Goal: Navigation & Orientation: Find specific page/section

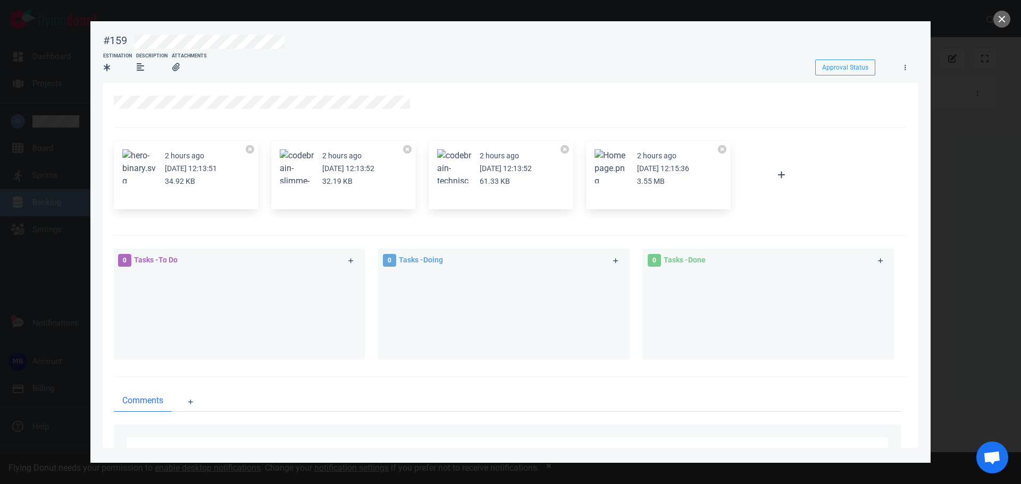
click at [60, 115] on div at bounding box center [510, 242] width 1021 height 484
click at [1003, 14] on button "close" at bounding box center [1001, 19] width 17 height 17
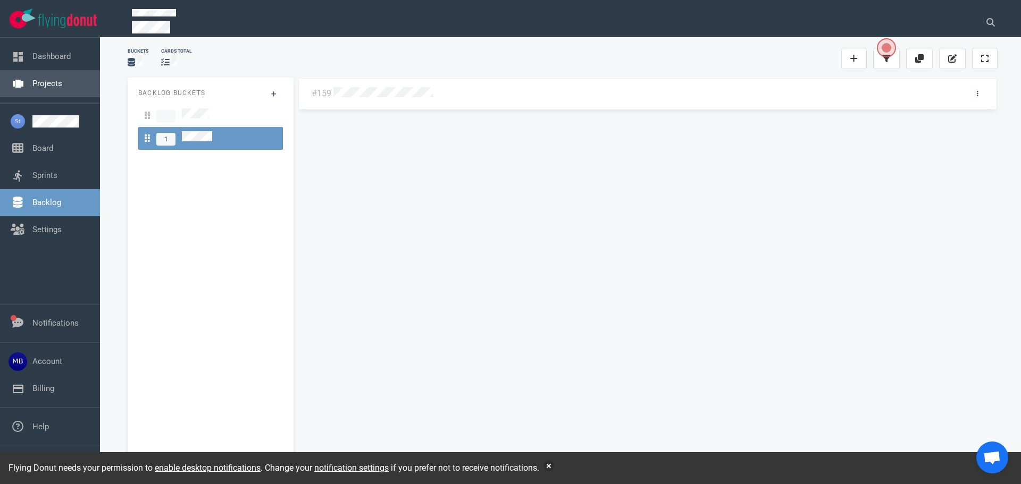
click at [62, 86] on link "Projects" at bounding box center [47, 84] width 30 height 10
